Goal: Transaction & Acquisition: Purchase product/service

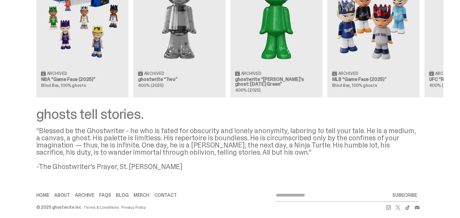
scroll to position [596, 0]
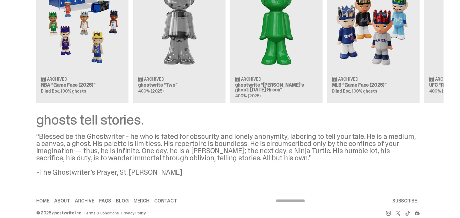
click at [94, 53] on div "Clearing Price: $500 Archived NBA “Game Face (2025)” Blind Box, 100% ghosts Cle…" at bounding box center [227, 29] width 431 height 148
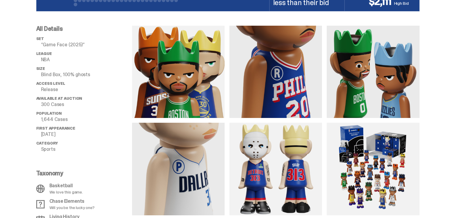
scroll to position [247, 0]
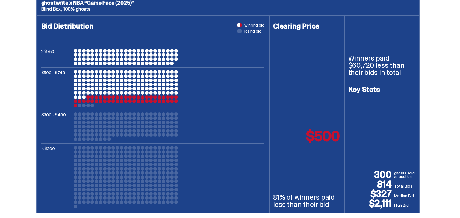
click at [318, 105] on div "Clearing Price $500" at bounding box center [306, 82] width 75 height 132
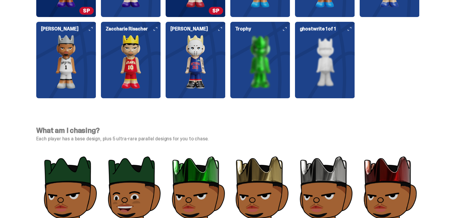
scroll to position [1581, 0]
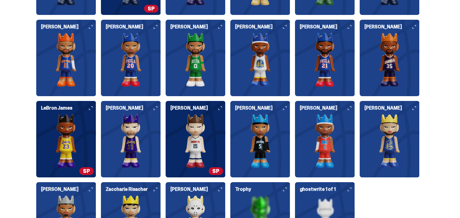
click at [250, 116] on img at bounding box center [260, 141] width 60 height 54
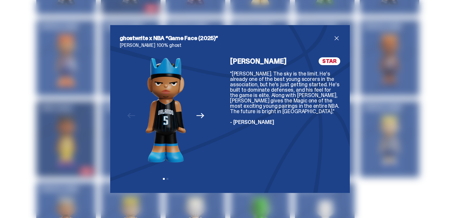
click at [336, 38] on span "close" at bounding box center [336, 38] width 7 height 7
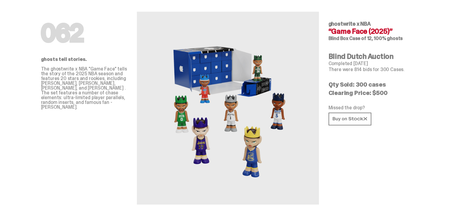
scroll to position [0, 0]
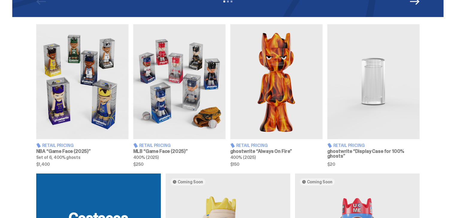
scroll to position [198, 0]
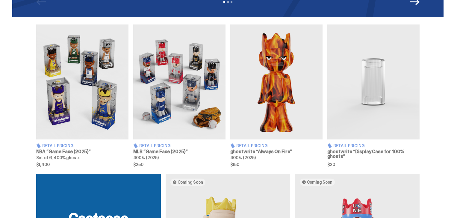
click at [73, 80] on img at bounding box center [82, 82] width 92 height 115
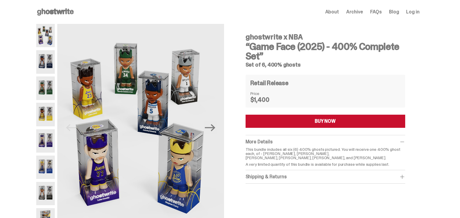
click at [46, 62] on img at bounding box center [45, 61] width 19 height 23
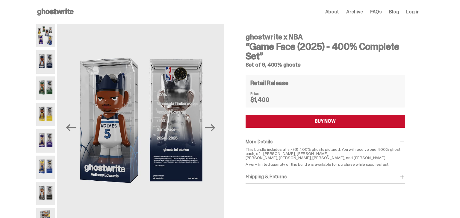
click at [46, 92] on img at bounding box center [45, 88] width 19 height 23
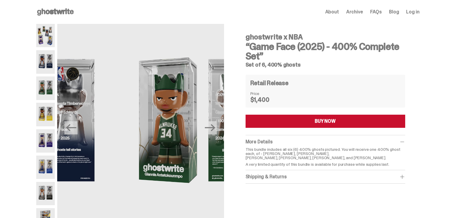
click at [50, 114] on img at bounding box center [45, 114] width 19 height 23
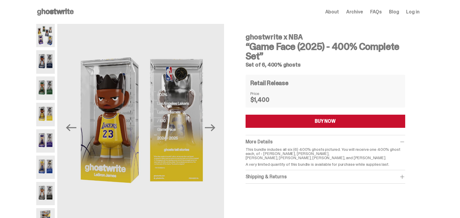
click at [48, 136] on img at bounding box center [45, 141] width 19 height 23
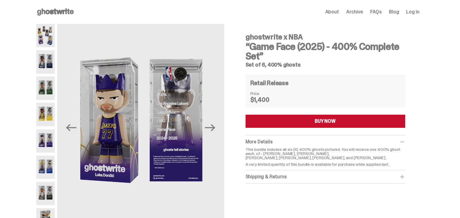
click at [46, 168] on img at bounding box center [45, 167] width 19 height 23
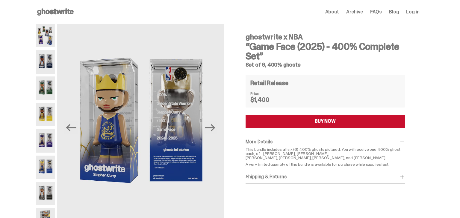
click at [51, 145] on img at bounding box center [45, 141] width 19 height 23
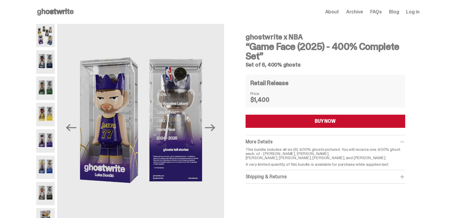
click at [58, 88] on div "Previous Next" at bounding box center [130, 128] width 188 height 208
click at [53, 53] on img at bounding box center [45, 61] width 19 height 23
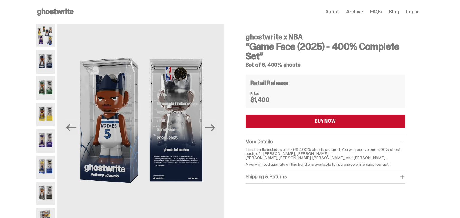
click at [50, 34] on img at bounding box center [45, 35] width 19 height 23
